Goal: Find specific page/section: Find specific page/section

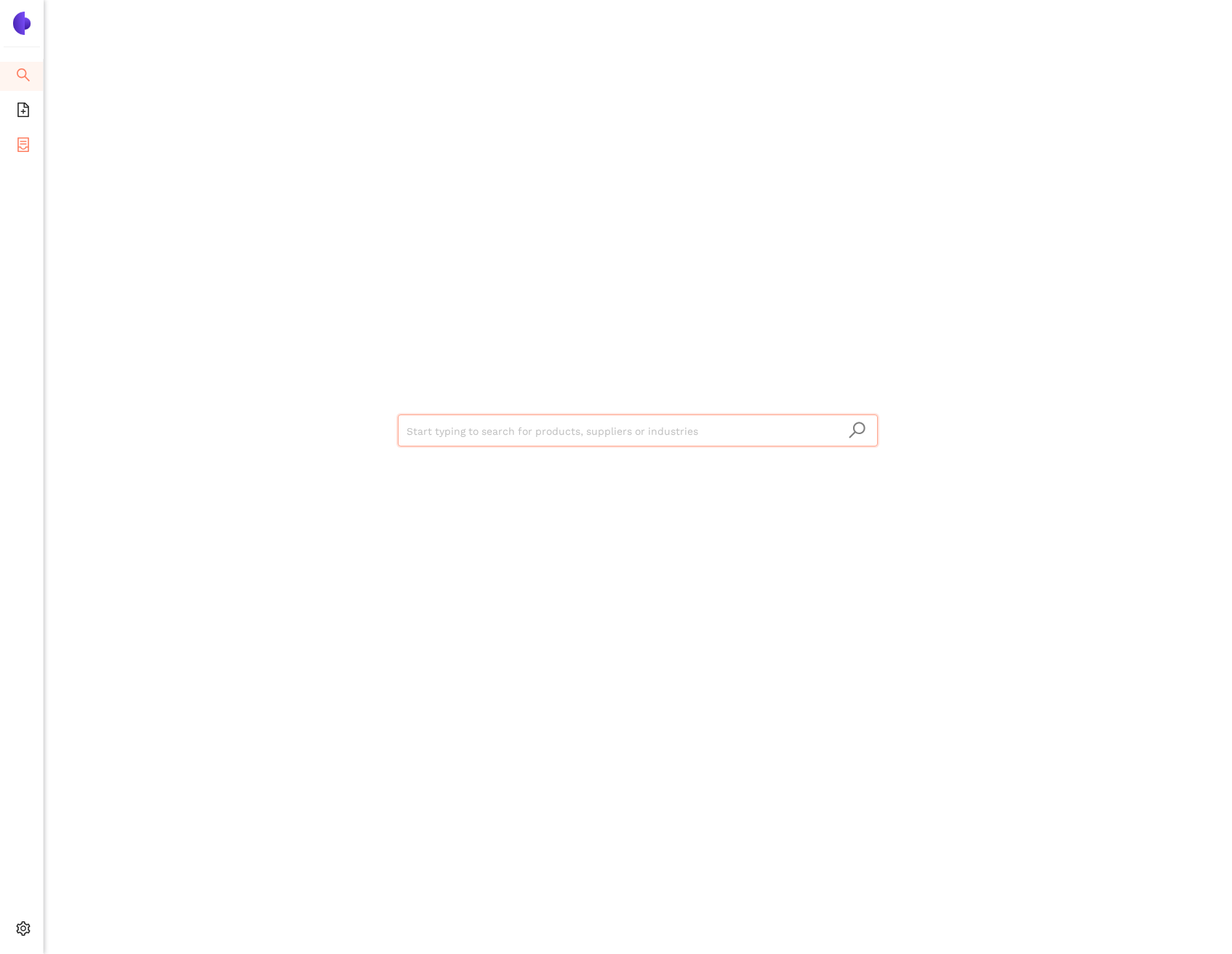
click at [38, 134] on span "eSourcing Projects" at bounding box center [84, 146] width 93 height 29
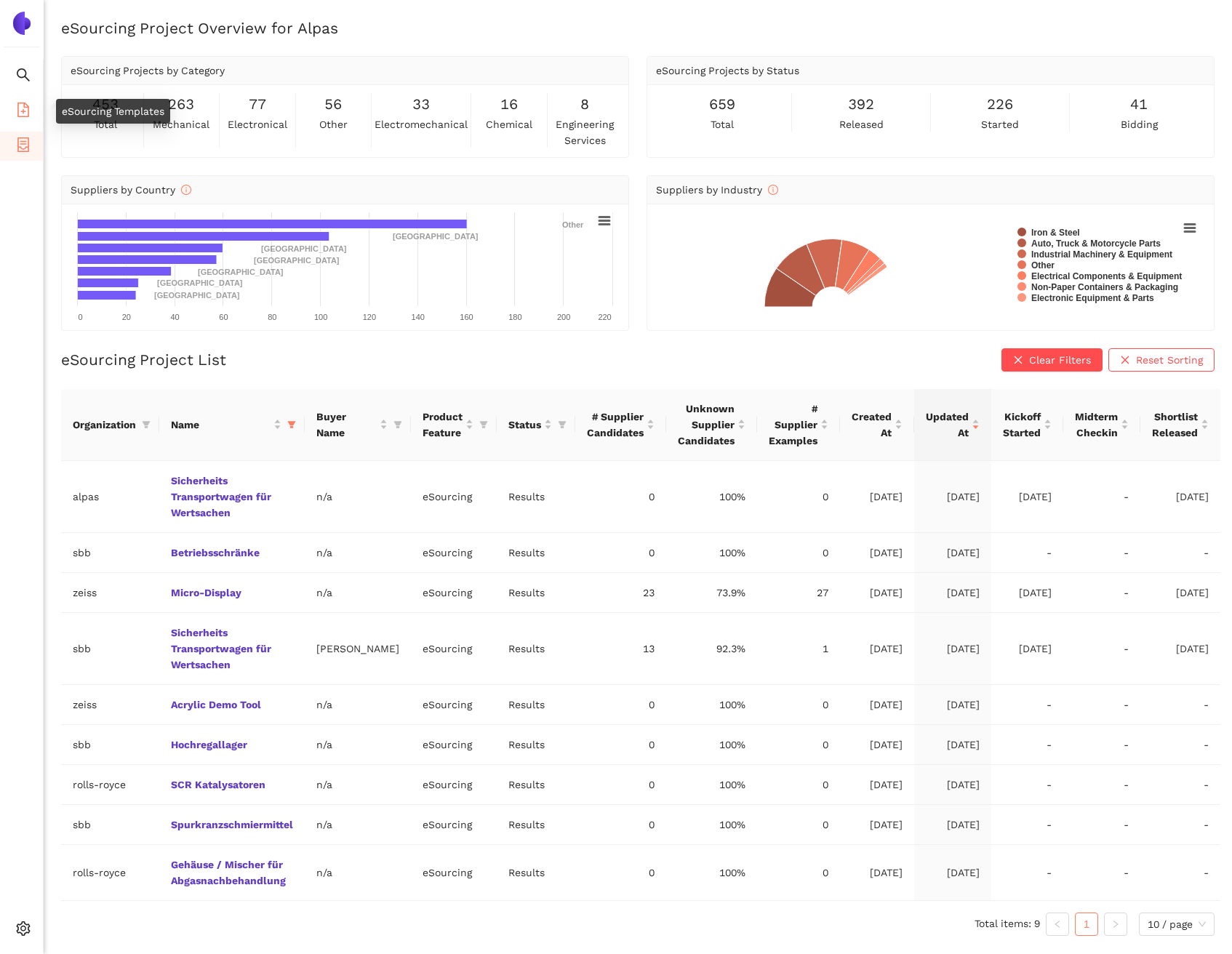
click at [31, 107] on li "eSourcing Templates" at bounding box center [21, 111] width 43 height 29
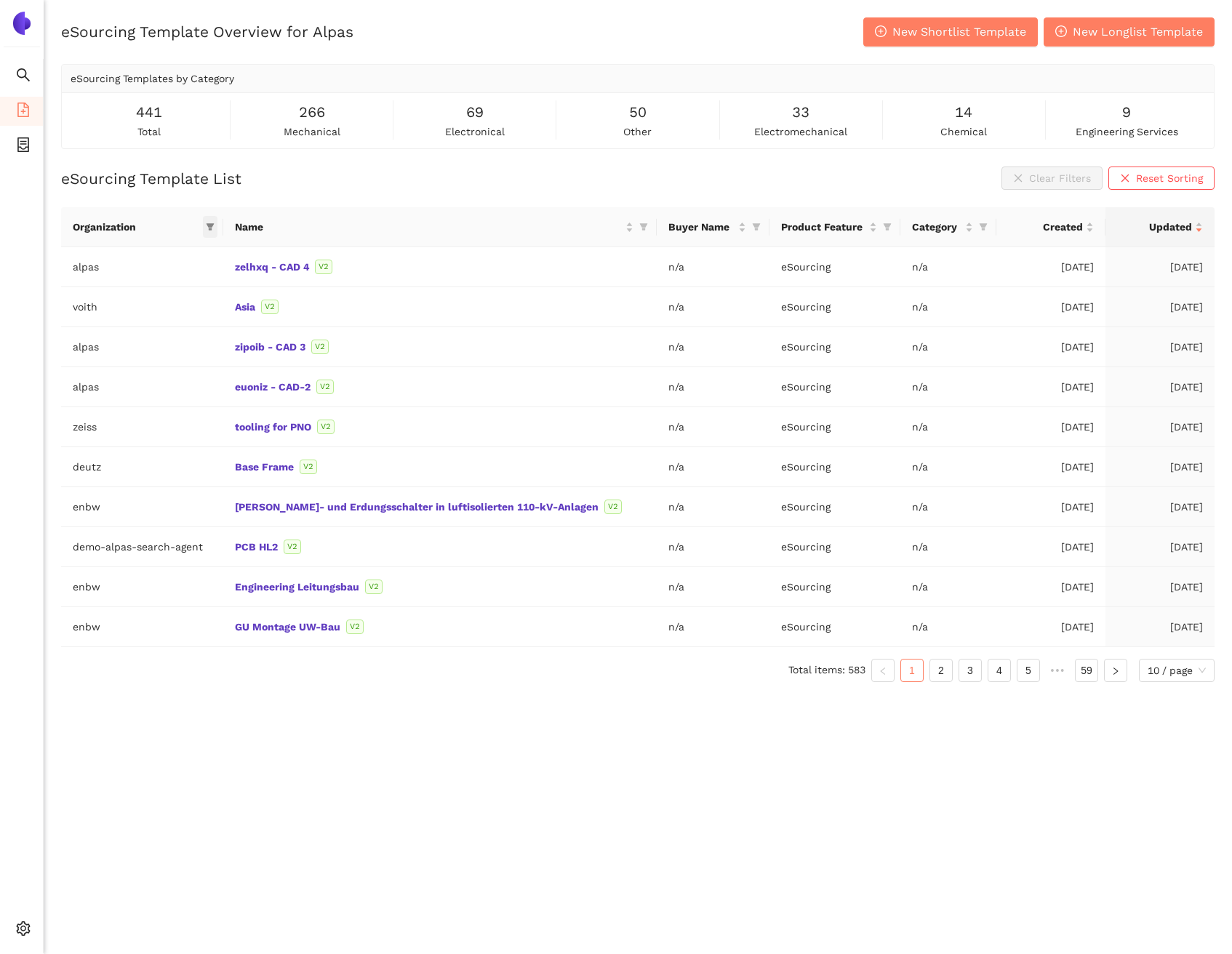
click at [215, 228] on icon "filter" at bounding box center [210, 227] width 9 height 9
click at [204, 250] on input "text" at bounding box center [143, 258] width 123 height 16
type input "siem"
click at [189, 288] on span "siemens_energy" at bounding box center [149, 290] width 85 height 11
checkbox input "true"
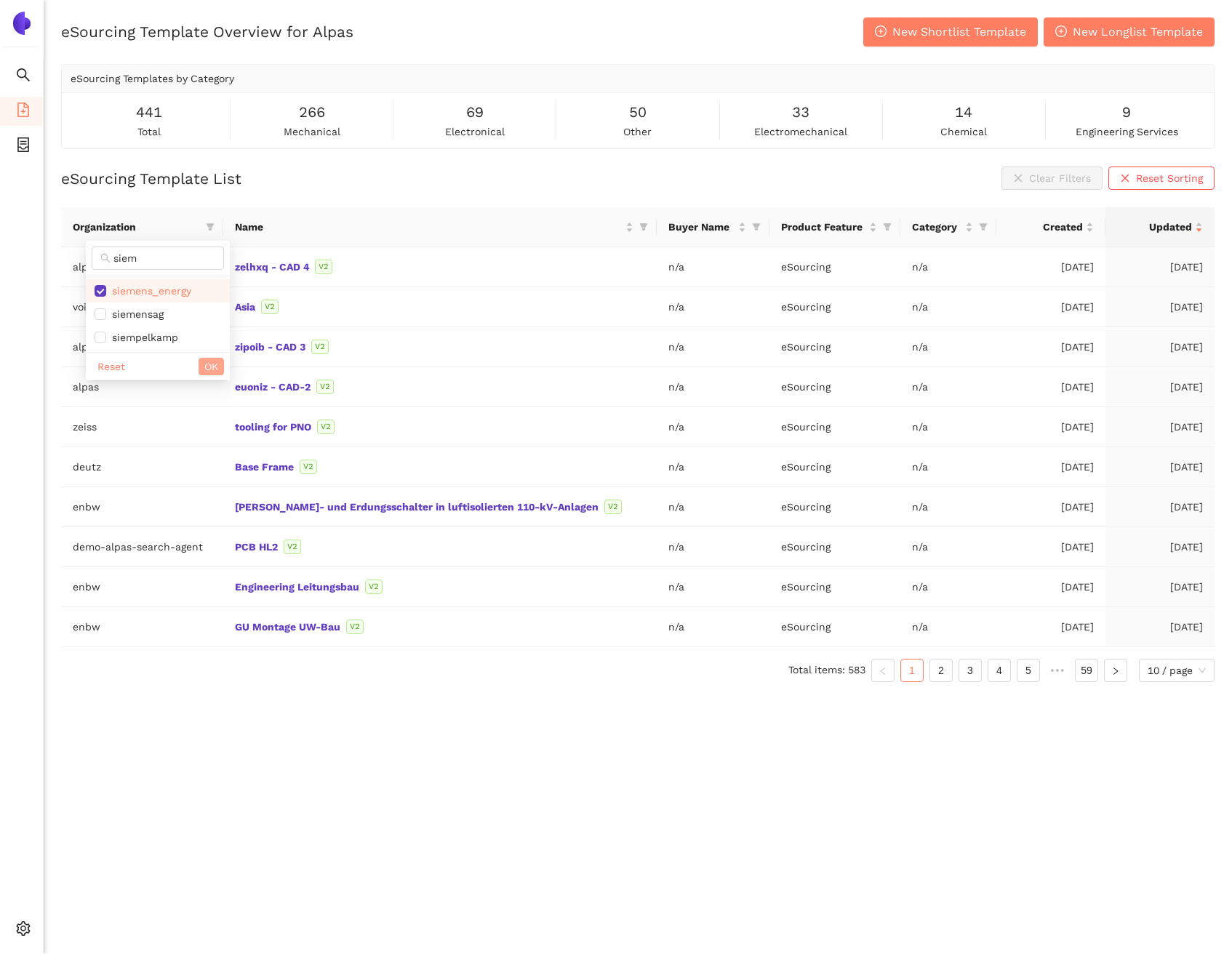
click at [205, 363] on span "OK" at bounding box center [212, 366] width 14 height 16
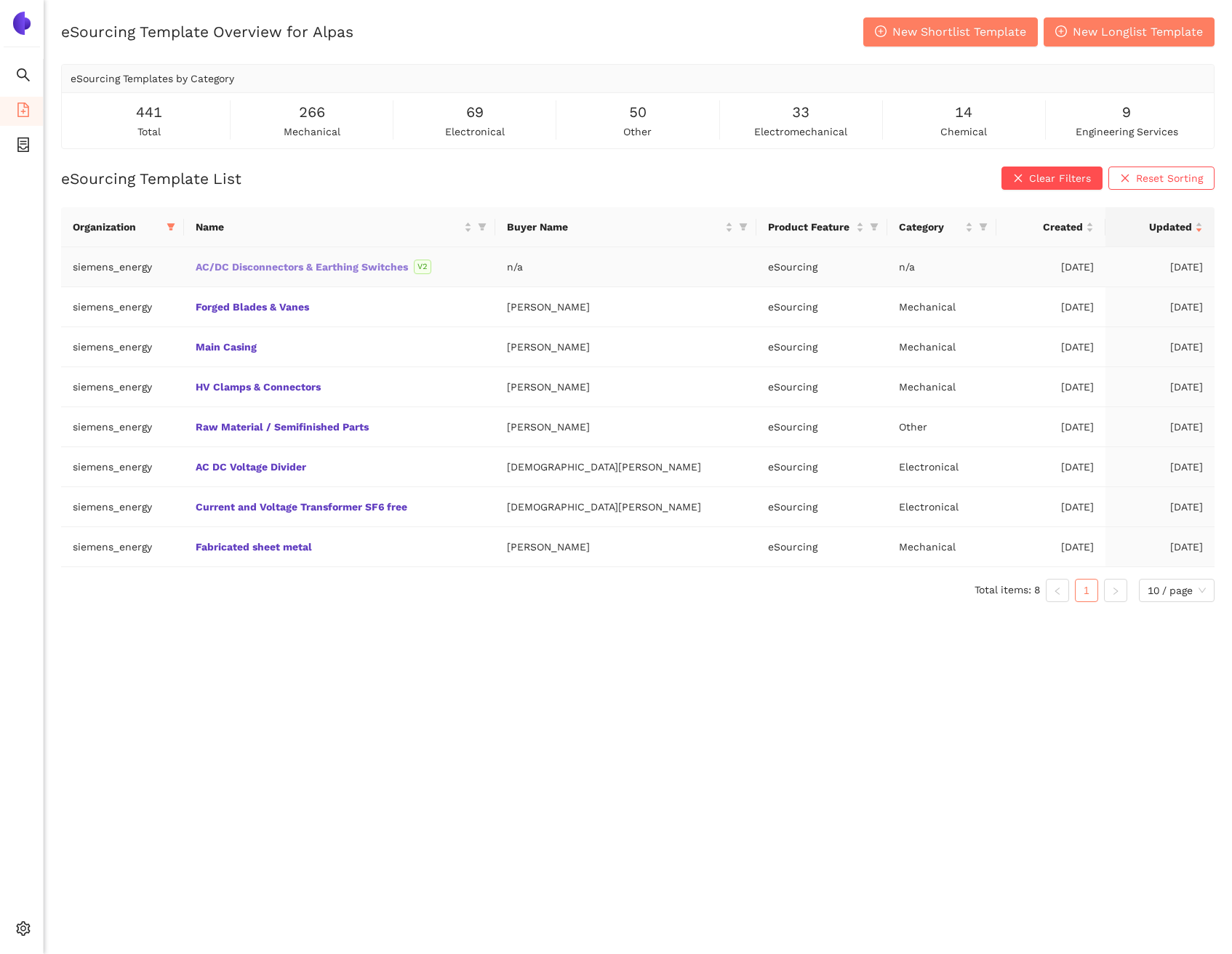
click at [0, 0] on link "AC/DC Disconnectors & Earthing Switches" at bounding box center [0, 0] width 0 height 0
